Goal: Use online tool/utility: Utilize a website feature to perform a specific function

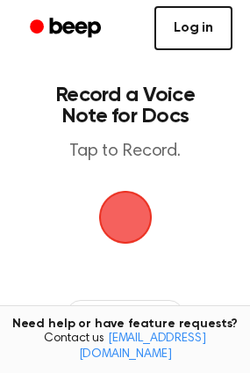
click at [231, 22] on link "Log in" at bounding box center [194, 28] width 78 height 44
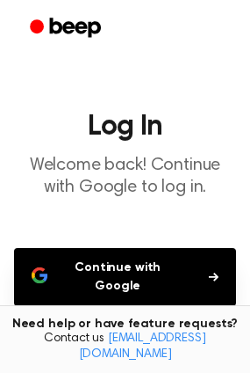
click at [116, 261] on button "Continue with Google" at bounding box center [125, 277] width 222 height 58
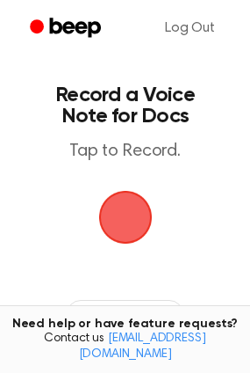
click at [121, 216] on span "button" at bounding box center [125, 218] width 54 height 54
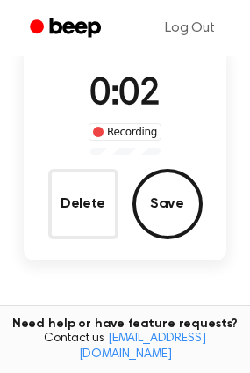
scroll to position [142, 0]
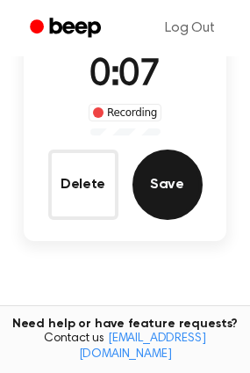
click at [178, 165] on button "Save" at bounding box center [168, 184] width 70 height 70
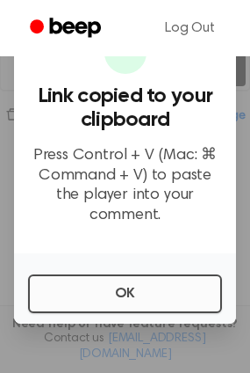
scroll to position [328, 0]
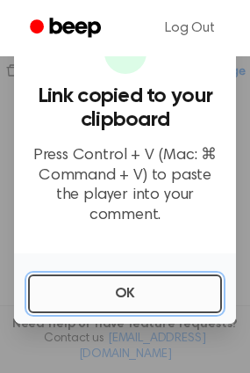
click at [83, 302] on button "OK" at bounding box center [125, 293] width 194 height 39
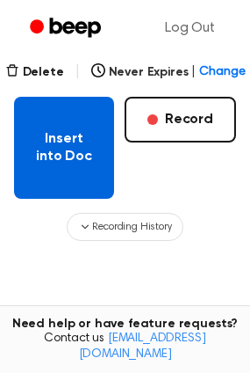
click at [60, 127] on button "Insert into Doc" at bounding box center [64, 148] width 100 height 102
click at [35, 148] on button "Insert into Doc" at bounding box center [64, 148] width 100 height 102
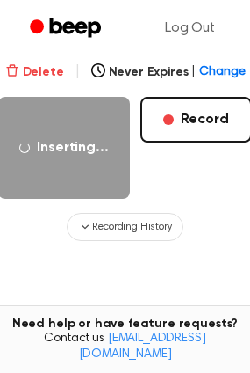
click at [28, 72] on button "Delete" at bounding box center [34, 72] width 59 height 18
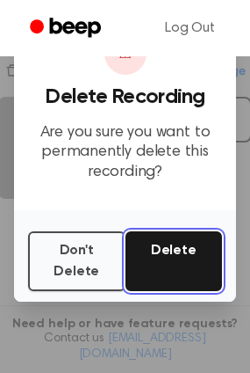
click at [178, 244] on button "Delete" at bounding box center [175, 261] width 98 height 60
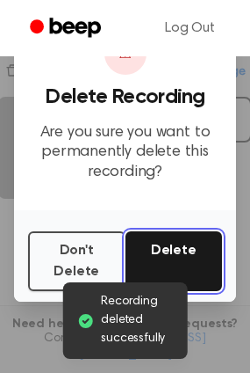
click at [153, 259] on button "Delete" at bounding box center [175, 261] width 98 height 60
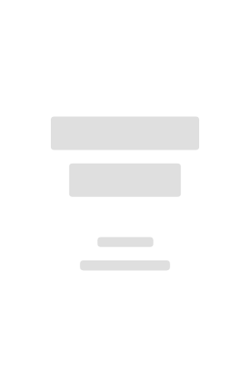
scroll to position [247, 0]
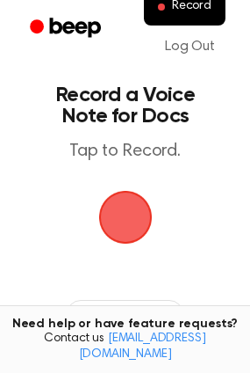
click at [128, 207] on span "button" at bounding box center [124, 217] width 65 height 65
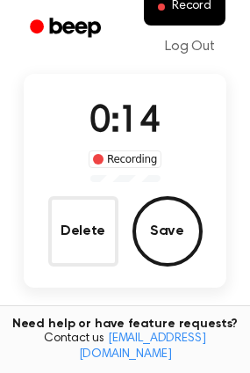
scroll to position [97, 0]
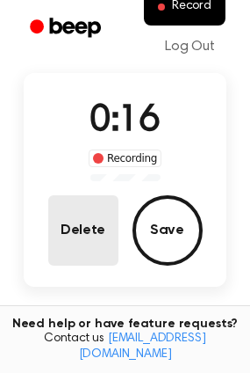
click at [76, 227] on button "Delete" at bounding box center [83, 230] width 70 height 70
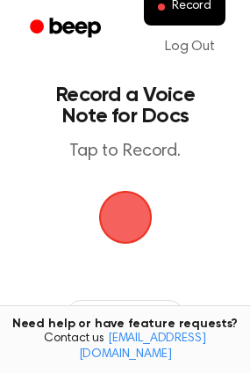
click at [129, 220] on span "button" at bounding box center [124, 217] width 65 height 65
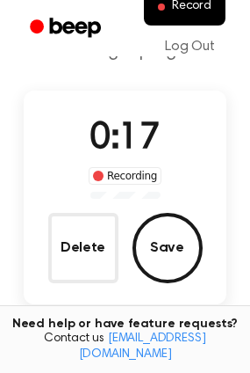
scroll to position [90, 0]
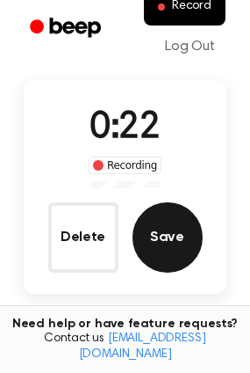
click at [157, 244] on button "Save" at bounding box center [168, 237] width 70 height 70
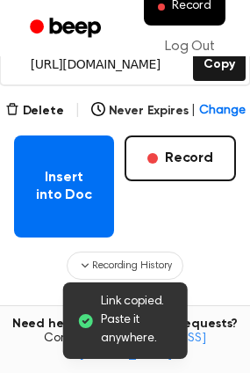
scroll to position [290, 0]
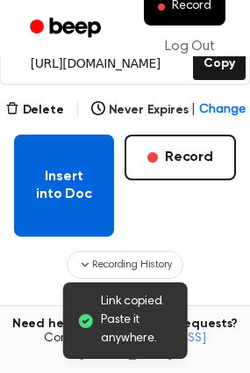
click at [47, 192] on button "Insert into Doc" at bounding box center [64, 185] width 100 height 102
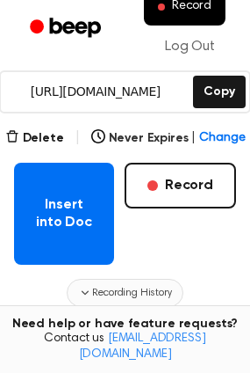
scroll to position [263, 0]
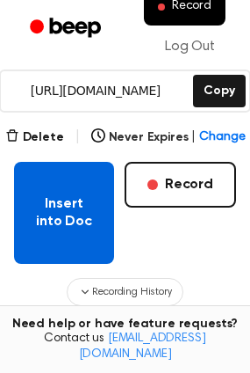
click at [53, 202] on button "Insert into Doc" at bounding box center [64, 213] width 100 height 102
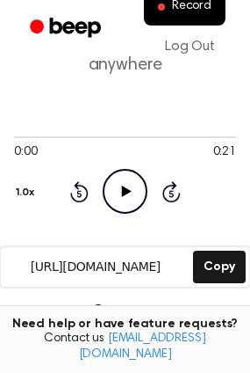
scroll to position [0, 0]
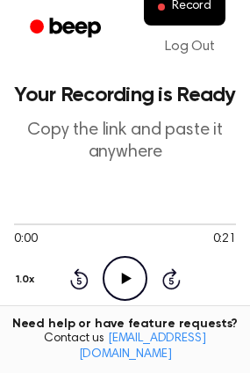
click at [114, 269] on icon "Play Audio" at bounding box center [125, 278] width 45 height 45
